Goal: Find specific page/section: Find specific page/section

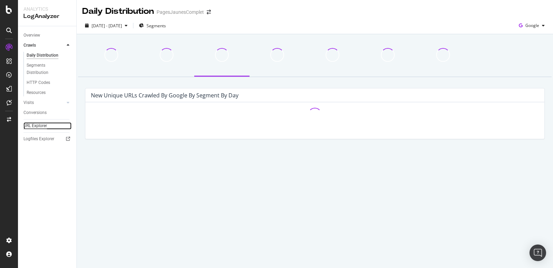
click at [34, 125] on div "URL Explorer" at bounding box center [36, 125] width 24 height 7
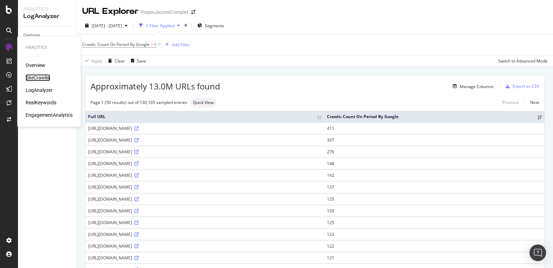
click at [34, 79] on div "SiteCrawler" at bounding box center [38, 77] width 25 height 7
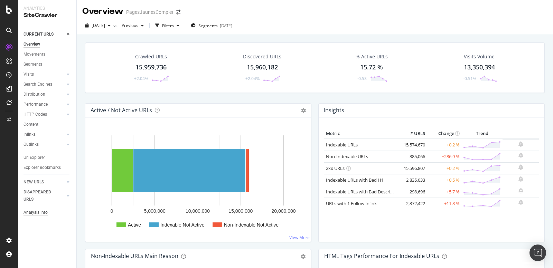
click at [30, 212] on div "Analysis Info" at bounding box center [36, 212] width 24 height 7
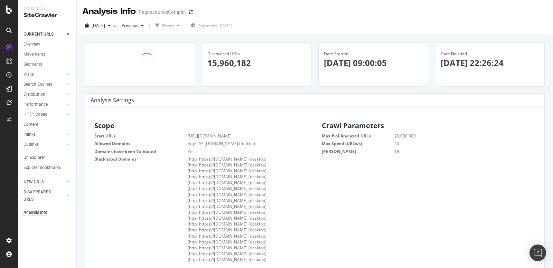
click at [34, 158] on div "Url Explorer" at bounding box center [34, 157] width 21 height 7
click at [38, 158] on div "Url Explorer" at bounding box center [34, 157] width 21 height 7
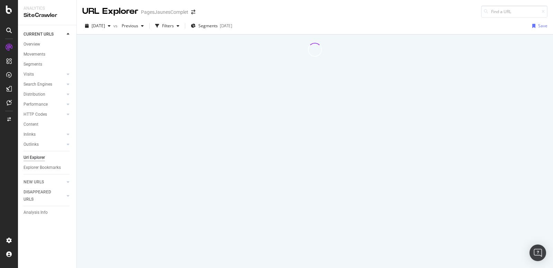
click at [38, 158] on div "Url Explorer" at bounding box center [34, 157] width 21 height 7
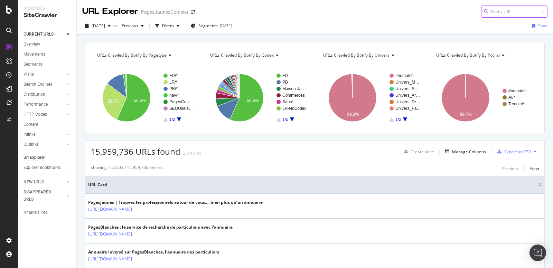
click at [499, 10] on input at bounding box center [514, 12] width 66 height 12
paste input "/essui-glace-arriere-controle-technique."
click at [508, 10] on input "/essui-glace-arriere-controle-technique." at bounding box center [514, 12] width 66 height 12
click at [493, 11] on input "/essui-glace-arriere-controle-technique." at bounding box center [514, 12] width 66 height 12
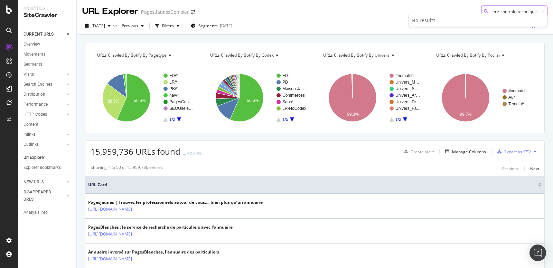
drag, startPoint x: 528, startPoint y: 10, endPoint x: 553, endPoint y: 10, distance: 25.2
click at [553, 10] on div "URL Explorer PagesJaunesComplet essui-glace-arriere-controle-technique." at bounding box center [315, 9] width 476 height 18
click at [535, 12] on input "essui-glace-arriere-controle-technique." at bounding box center [514, 12] width 66 height 12
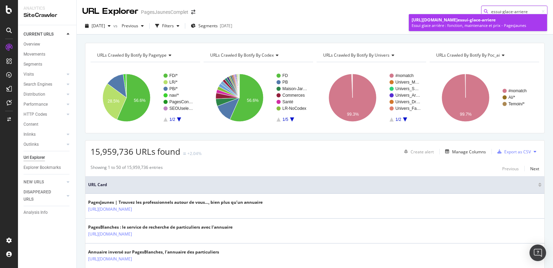
type input "essui-glace-arriere"
click at [496, 23] on span "essui-glace-arriere" at bounding box center [477, 20] width 38 height 6
